Goal: Information Seeking & Learning: Learn about a topic

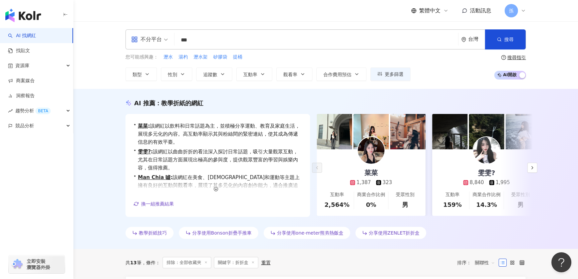
click at [199, 38] on input "***" at bounding box center [316, 40] width 278 height 13
type input "*"
type input "***"
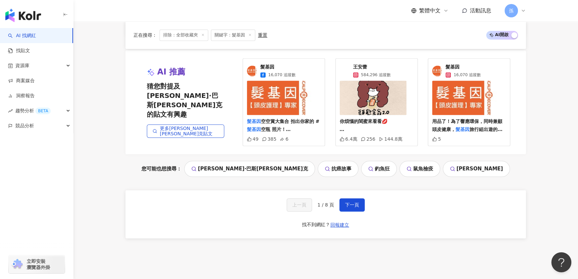
scroll to position [1243, 0]
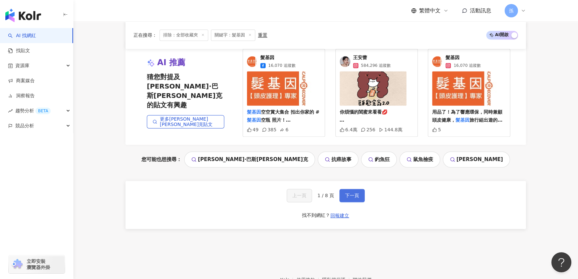
click at [350, 196] on span "下一頁" at bounding box center [352, 194] width 14 height 5
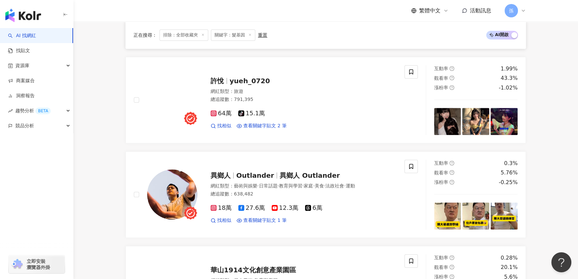
scroll to position [511, 0]
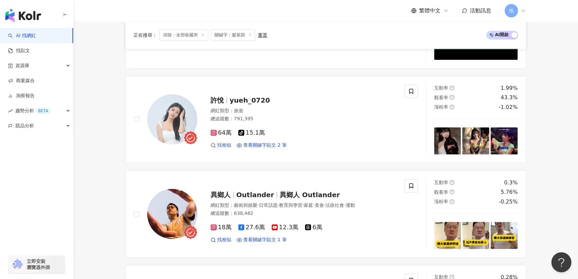
click at [560, 150] on main "不分平台 *** 台灣 搜尋 loading 搜尋名稱、敘述、貼文含有關鍵字 “ 髮基因 ” 的網紅 您可能感興趣： [PERSON_NAME]斯[PERSO…" at bounding box center [325, 275] width 504 height 1531
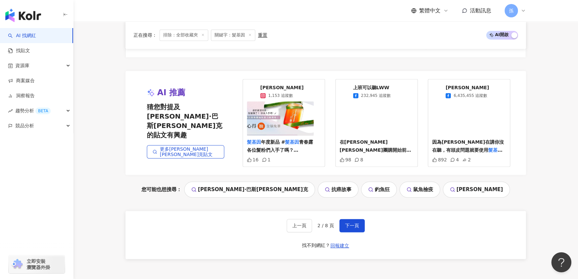
scroll to position [1334, 0]
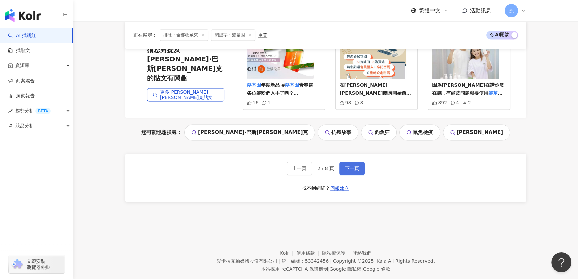
click at [345, 165] on span "下一頁" at bounding box center [352, 167] width 14 height 5
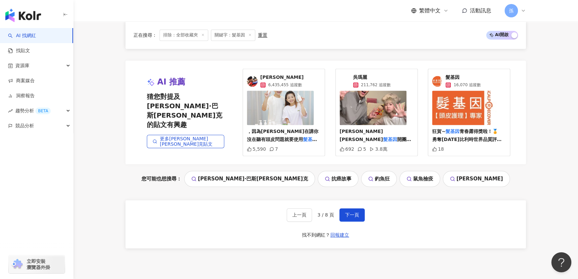
scroll to position [1304, 0]
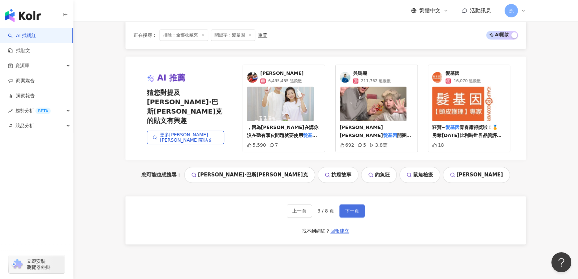
click at [356, 208] on span "下一頁" at bounding box center [352, 210] width 14 height 5
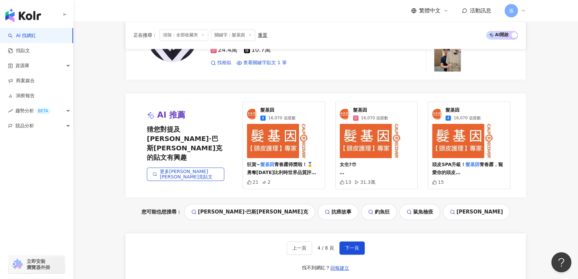
scroll to position [1282, 0]
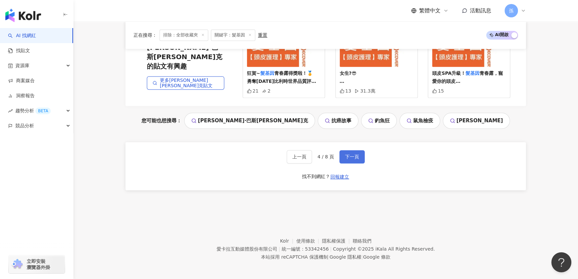
click at [350, 156] on span "下一頁" at bounding box center [352, 156] width 14 height 5
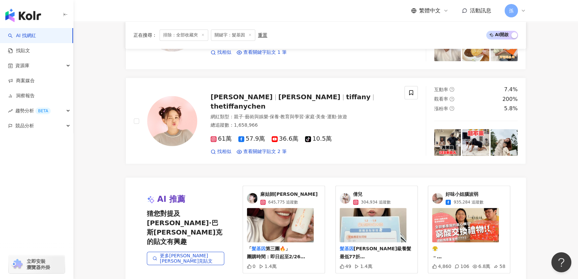
scroll to position [1217, 0]
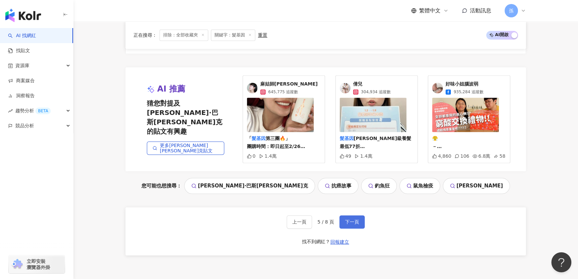
click at [345, 220] on span "下一頁" at bounding box center [352, 221] width 14 height 5
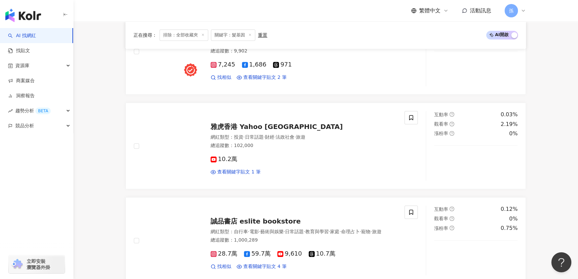
scroll to position [1282, 0]
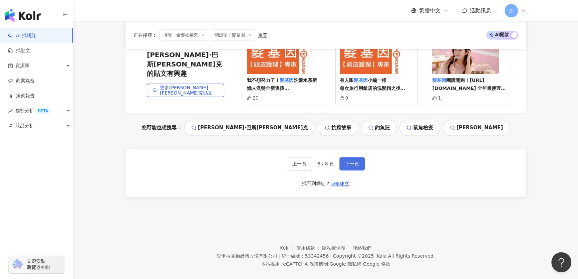
click at [353, 161] on span "下一頁" at bounding box center [352, 163] width 14 height 5
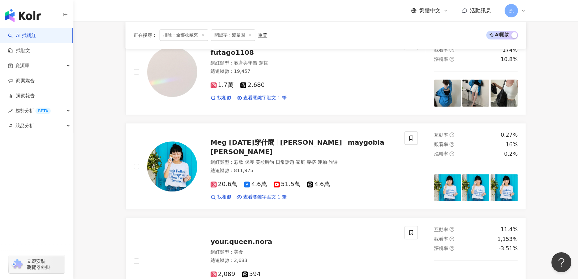
scroll to position [1291, 0]
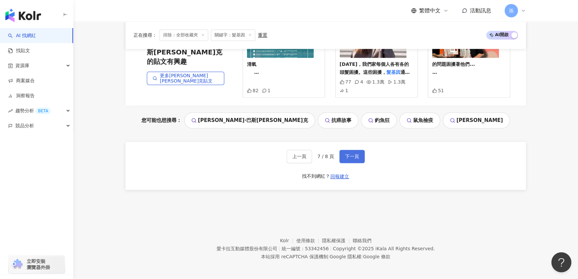
click at [354, 155] on span "下一頁" at bounding box center [352, 155] width 14 height 5
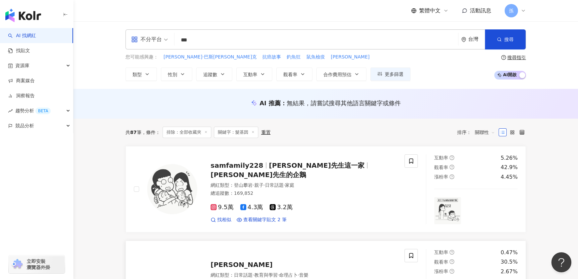
scroll to position [0, 0]
